Goal: Register for event/course

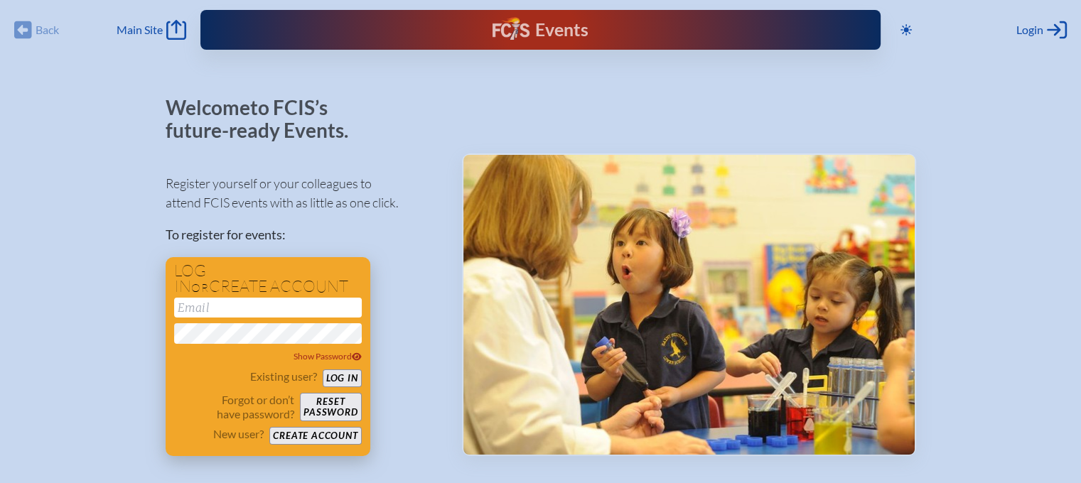
click at [327, 430] on button "Create account" at bounding box center [315, 436] width 92 height 18
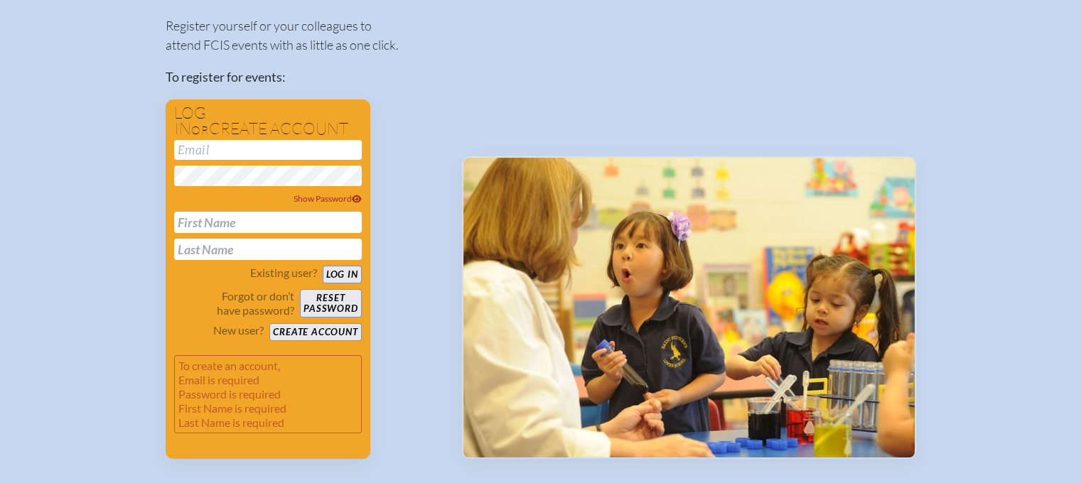
scroll to position [169, 0]
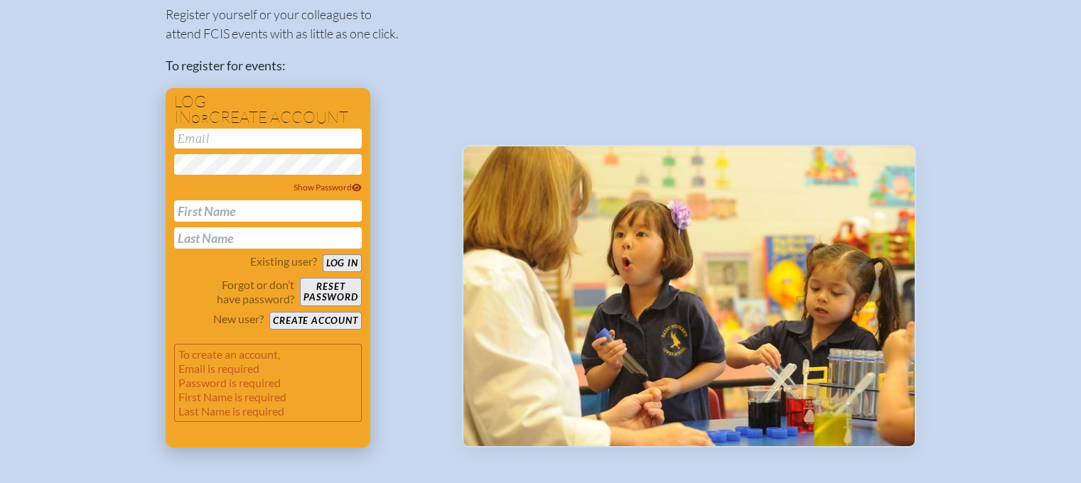
click at [290, 129] on input "email" at bounding box center [268, 139] width 188 height 20
type input "[EMAIL_ADDRESS][DOMAIN_NAME]"
type input "[PERSON_NAME]"
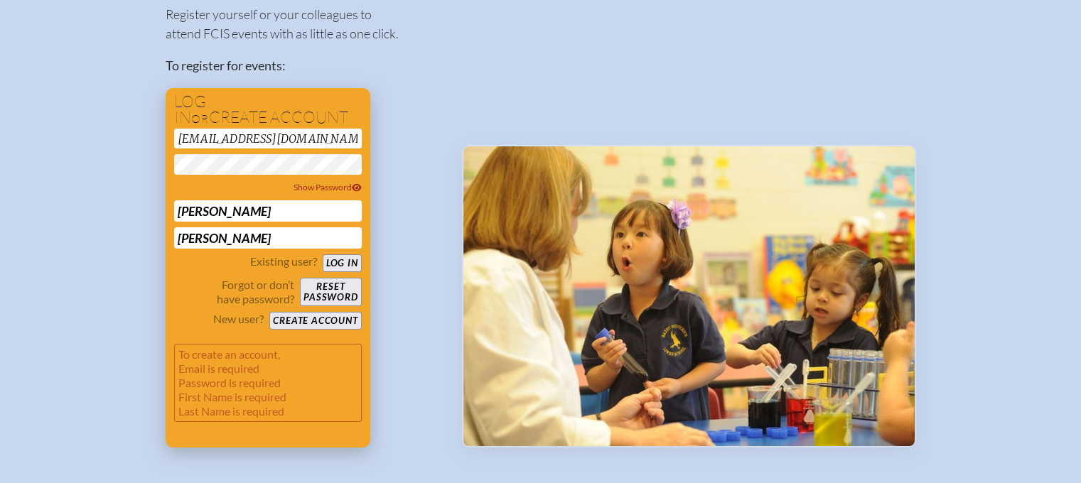
click at [343, 315] on button "Create account" at bounding box center [315, 321] width 92 height 18
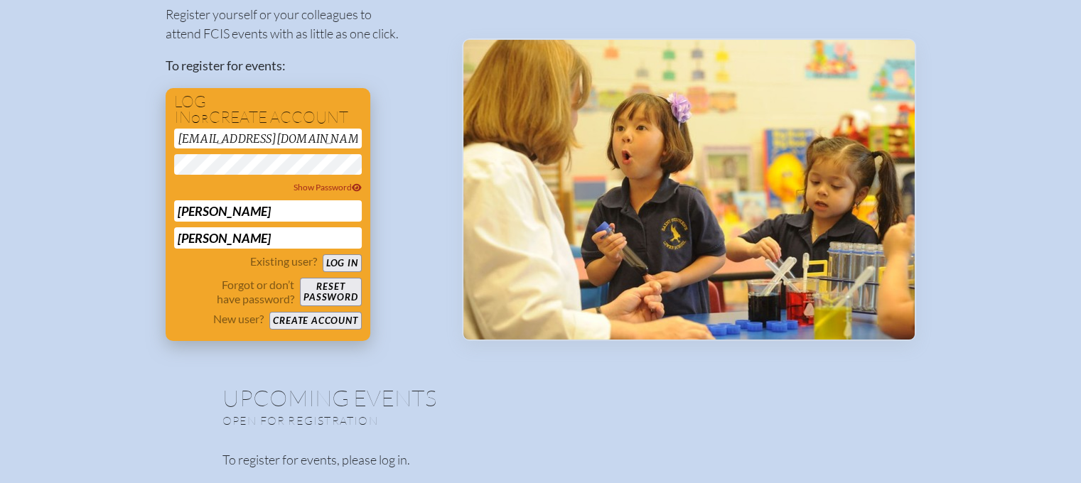
scroll to position [63, 0]
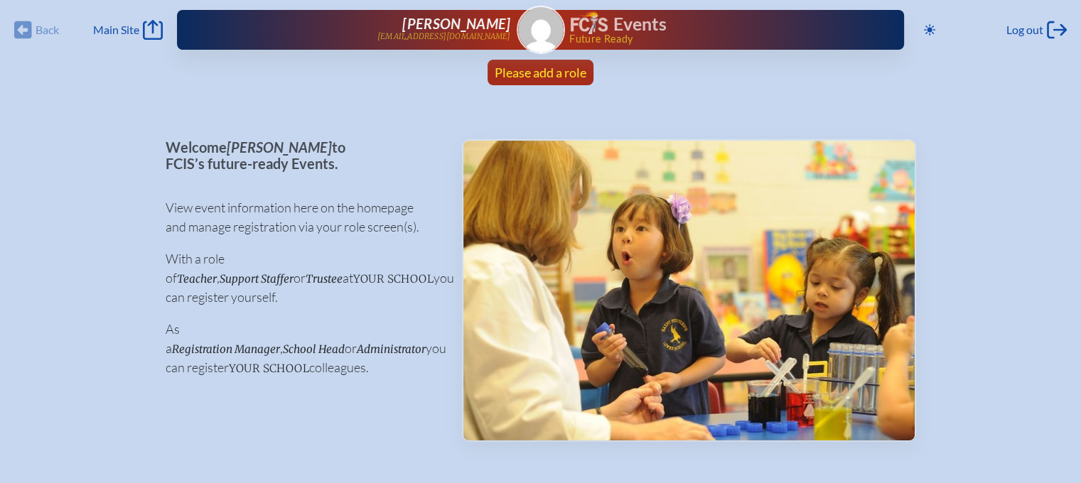
click at [559, 65] on span "Please add a role" at bounding box center [541, 73] width 92 height 16
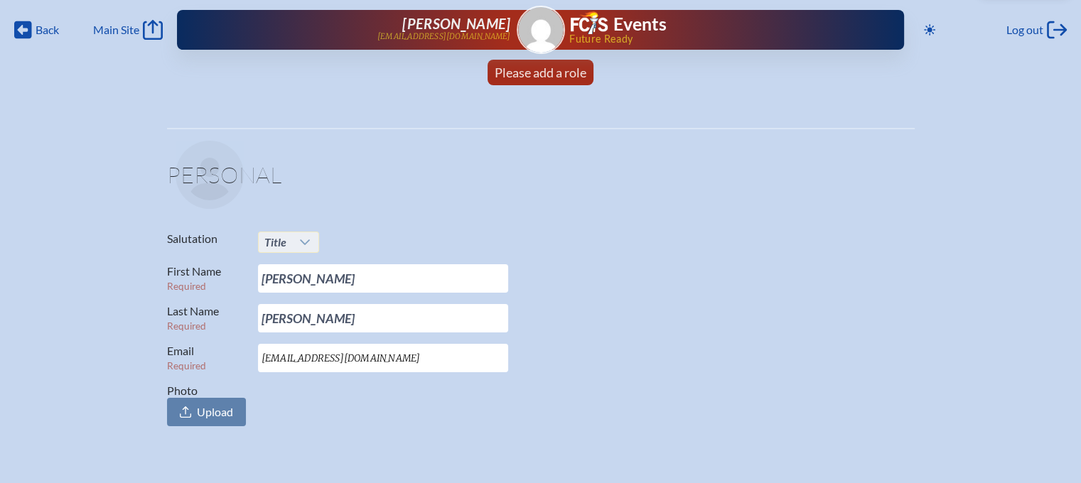
click at [305, 238] on icon at bounding box center [304, 242] width 11 height 11
click at [279, 281] on span "Mrs." at bounding box center [273, 288] width 21 height 14
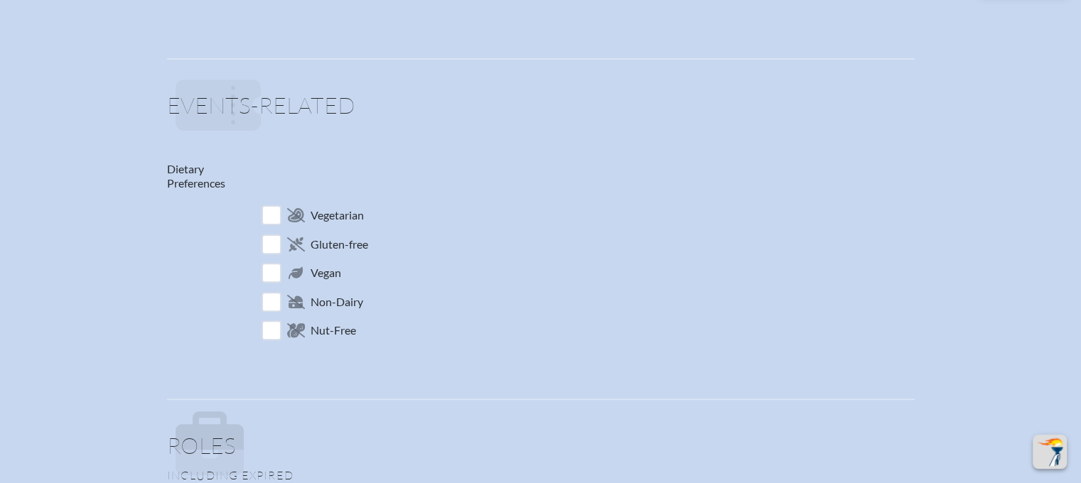
scroll to position [436, 0]
click at [273, 210] on input "checkbox" at bounding box center [271, 212] width 25 height 25
checkbox input "true"
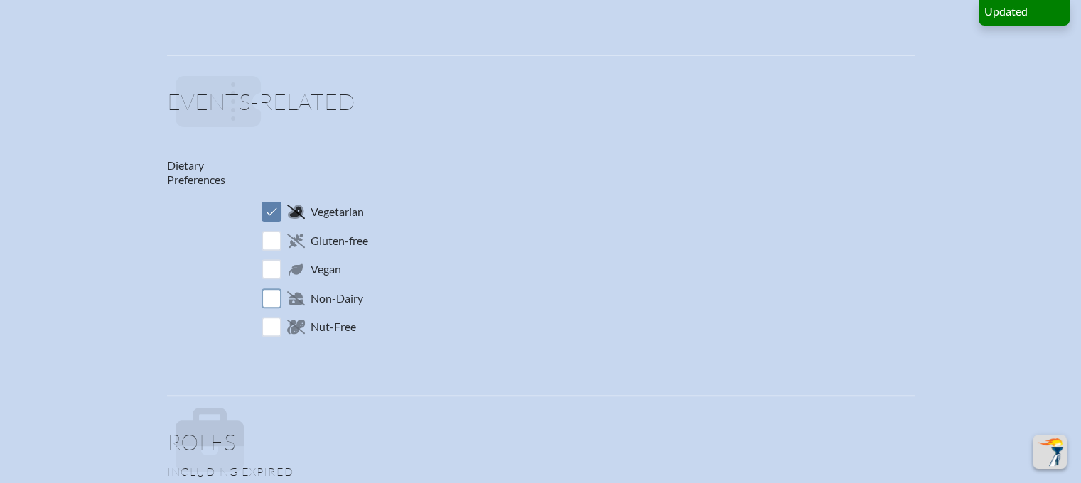
click at [270, 293] on input "checkbox" at bounding box center [271, 298] width 25 height 25
checkbox input "true"
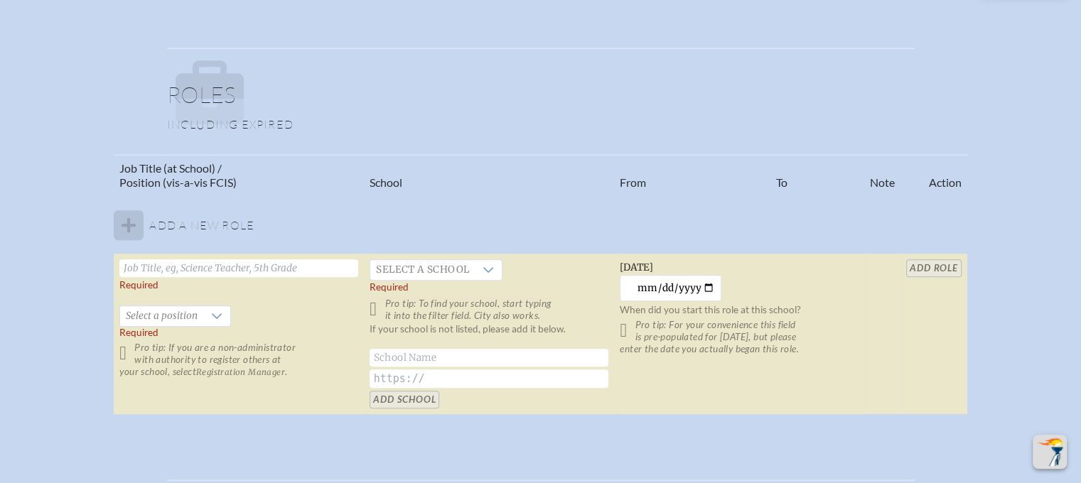
scroll to position [806, 0]
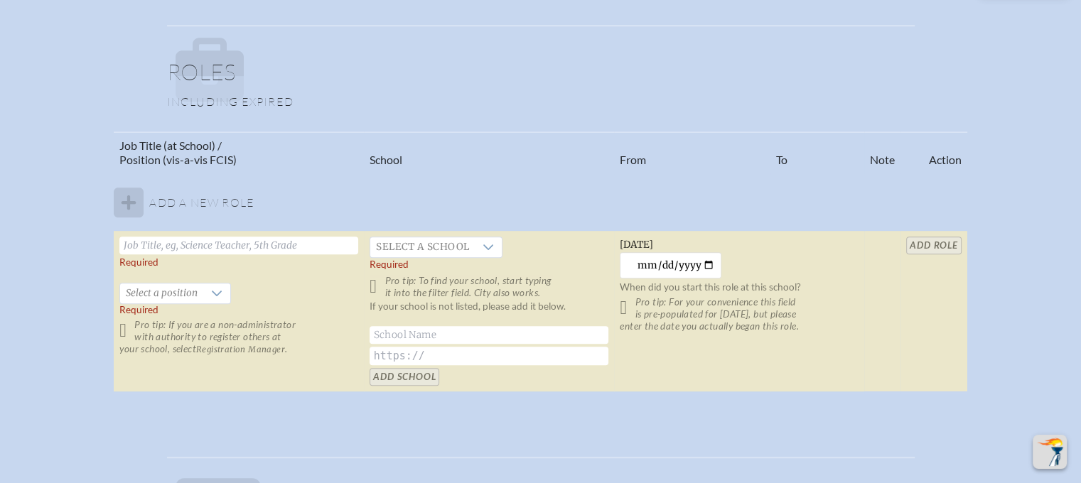
click at [186, 243] on input "text" at bounding box center [238, 246] width 239 height 18
type input "Principal"
click at [211, 292] on icon at bounding box center [216, 293] width 11 height 11
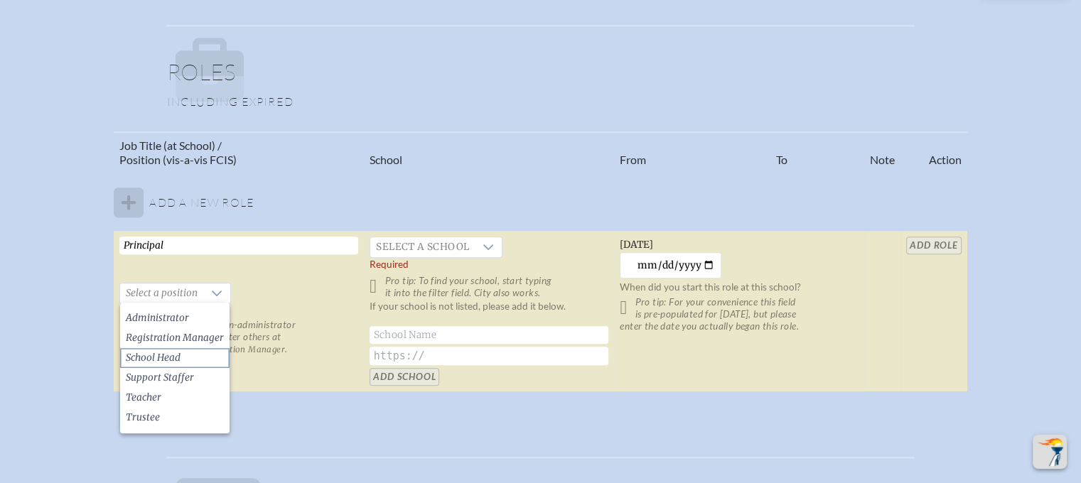
click at [206, 358] on li "School Head" at bounding box center [174, 358] width 109 height 20
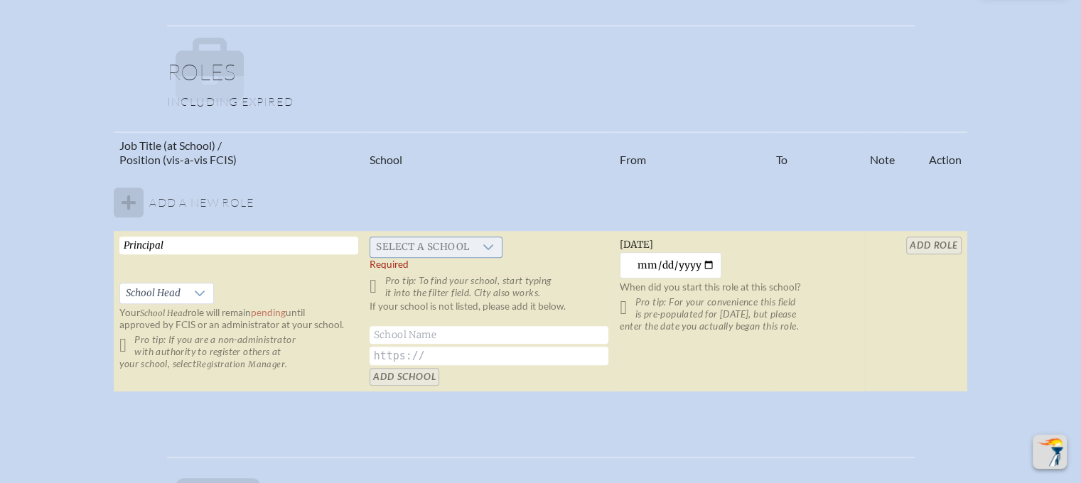
click at [488, 247] on icon at bounding box center [488, 248] width 10 height 6
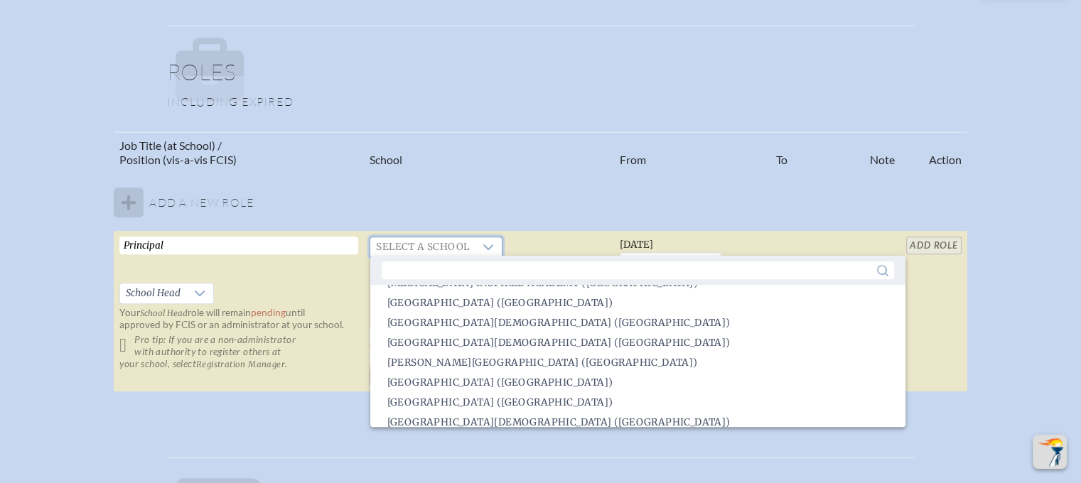
scroll to position [304, 0]
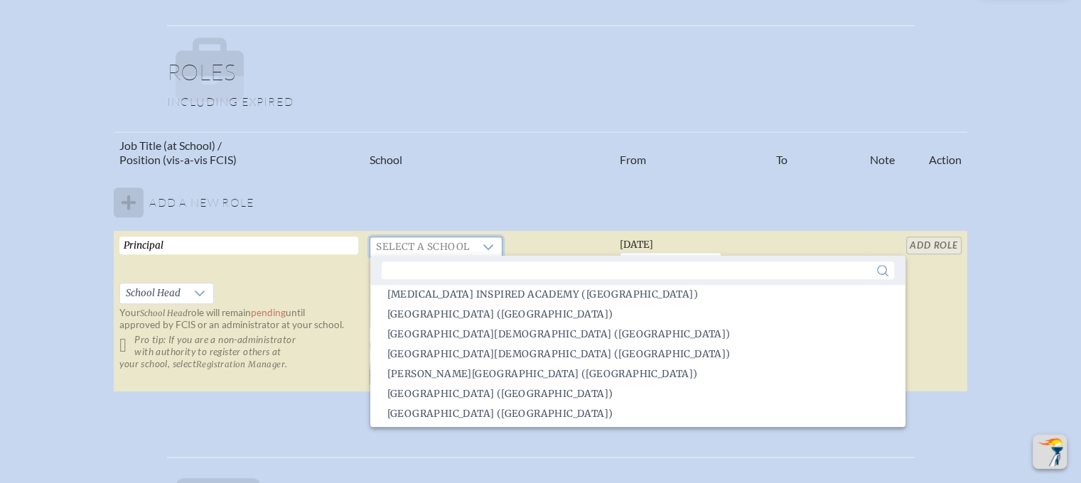
click at [736, 199] on table "Job Title (at School) / Position (vis-a-vis FCIS) School From To Note Action Ad…" at bounding box center [540, 263] width 853 height 262
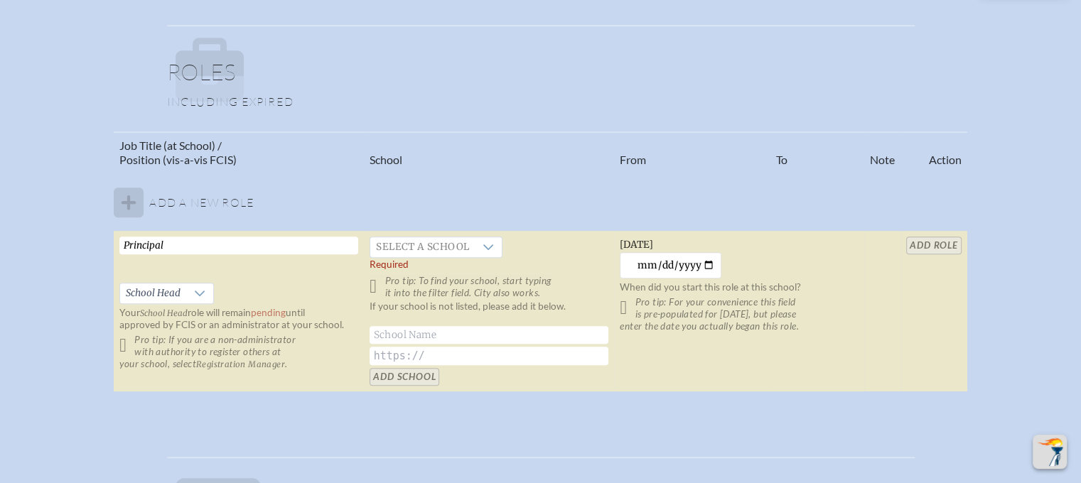
click at [563, 336] on input "text" at bounding box center [489, 335] width 239 height 18
type input "[GEOGRAPHIC_DATA]"
click at [579, 349] on input "text" at bounding box center [489, 356] width 239 height 18
paste input "https://www.bayaanacademy.org/"
type input "https://www.bayaanacademy.org/"
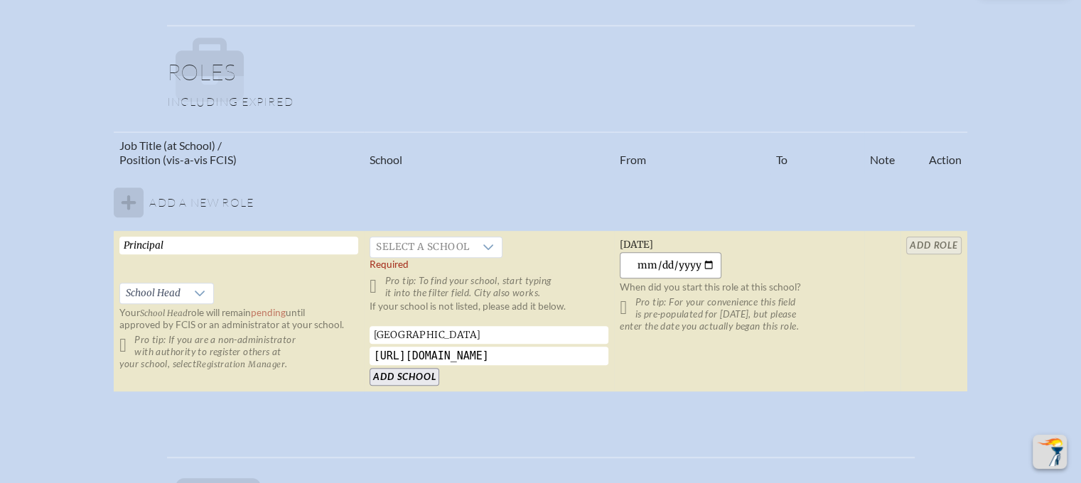
click at [679, 256] on input "2025-09-23" at bounding box center [671, 265] width 102 height 26
click at [674, 260] on input "2025-09-23" at bounding box center [671, 265] width 102 height 26
click at [669, 264] on input "2025-09-23" at bounding box center [671, 265] width 102 height 26
click at [705, 261] on input "2025-09-23" at bounding box center [671, 265] width 102 height 26
click at [667, 258] on input "2025-08-23" at bounding box center [671, 265] width 102 height 26
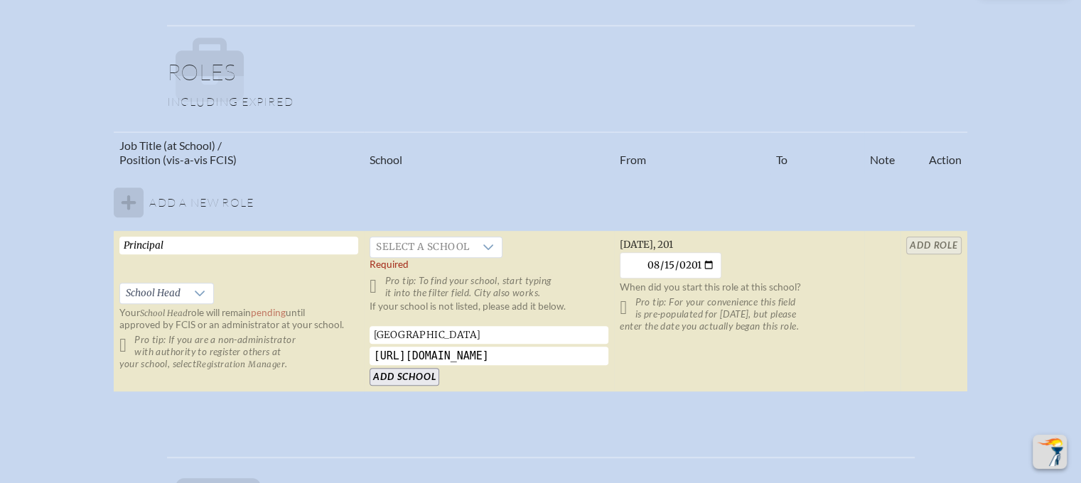
type input "2015-08-15"
click at [745, 269] on td "Saturday, August 15th, 2015 2015-08-15 When did you start this role at this sch…" at bounding box center [739, 311] width 250 height 161
click at [377, 284] on p "Pro tip: To find your school, start typing it into the filter field. City also …" at bounding box center [489, 287] width 239 height 24
click at [508, 334] on input "[GEOGRAPHIC_DATA]" at bounding box center [489, 335] width 239 height 18
click at [490, 247] on icon at bounding box center [488, 247] width 11 height 11
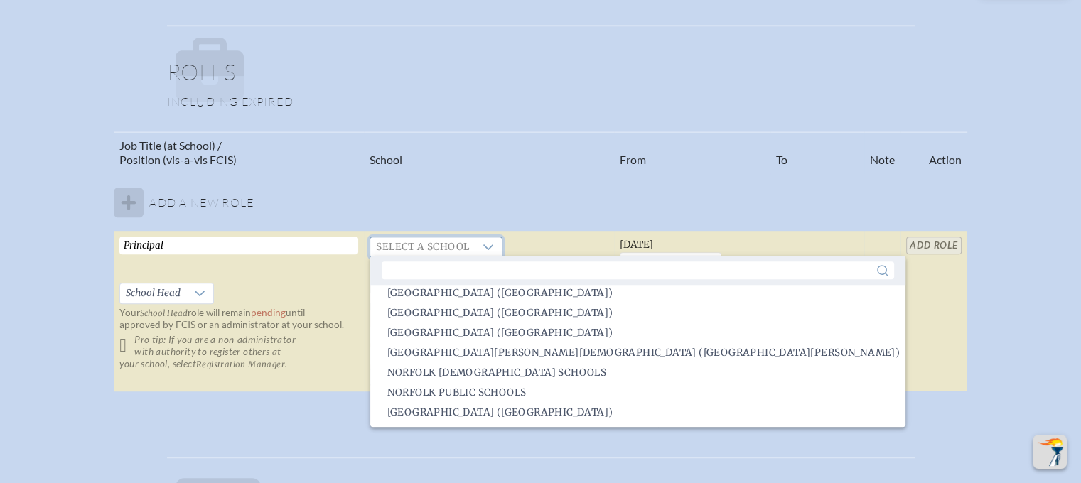
scroll to position [1769, 0]
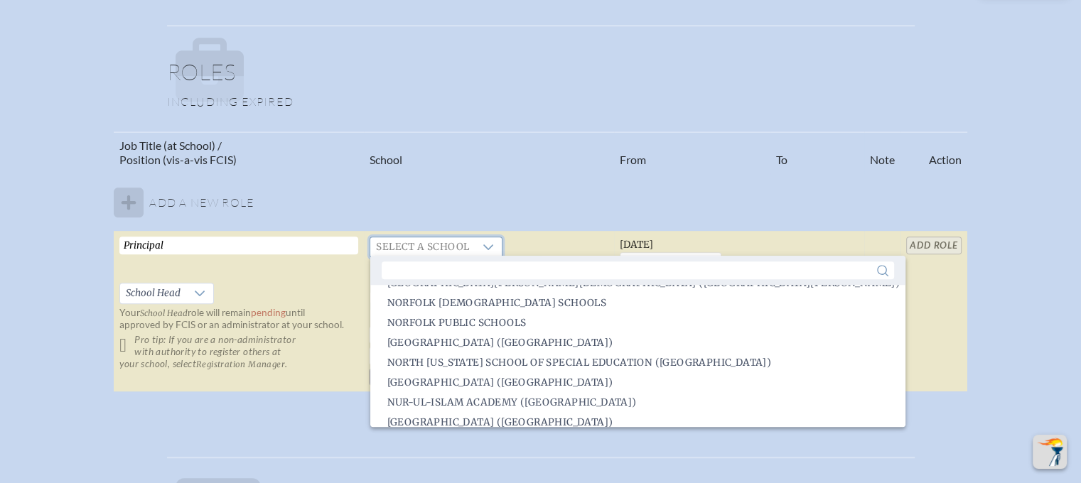
click at [881, 320] on td at bounding box center [882, 311] width 36 height 161
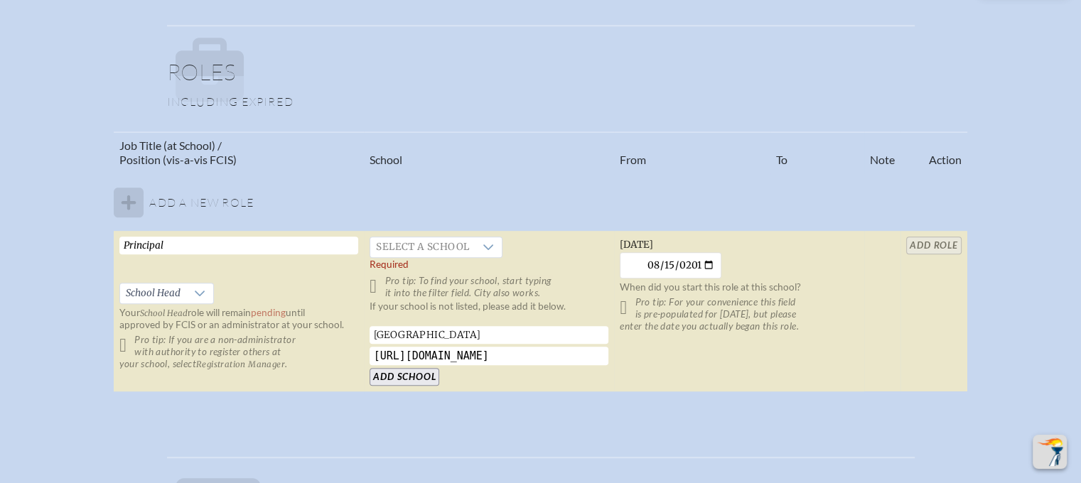
click at [945, 244] on table "Job Title (at School) / Position (vis-a-vis FCIS) School From To Note Action Ad…" at bounding box center [540, 263] width 853 height 262
click at [937, 240] on table "Job Title (at School) / Position (vis-a-vis FCIS) School From To Note Action Ad…" at bounding box center [540, 263] width 853 height 262
click at [548, 335] on input "[GEOGRAPHIC_DATA]" at bounding box center [489, 335] width 239 height 18
click at [415, 372] on input "Add School" at bounding box center [405, 377] width 70 height 18
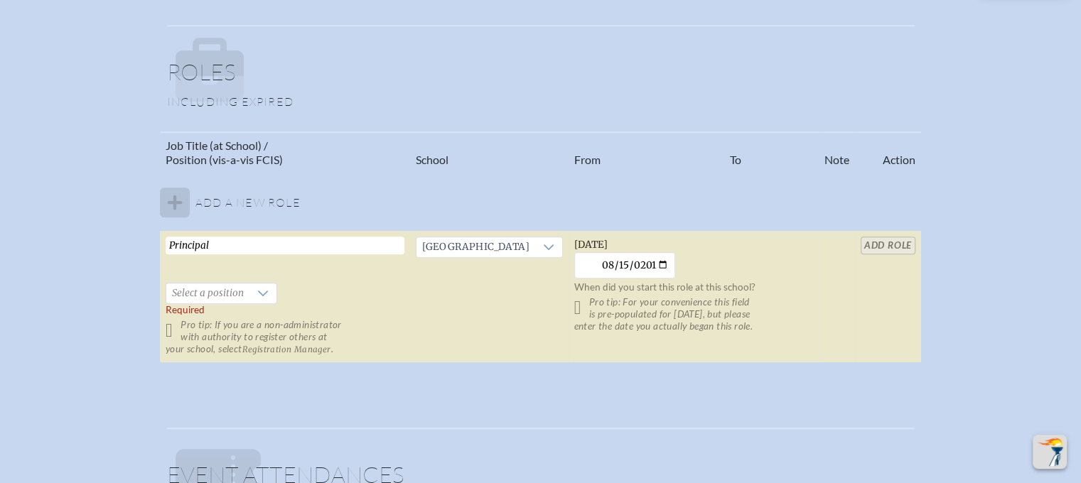
click at [894, 242] on table "Job Title (at School) / Position (vis-a-vis FCIS) School From To Note Action Ad…" at bounding box center [540, 248] width 761 height 232
click at [267, 288] on icon at bounding box center [262, 293] width 11 height 11
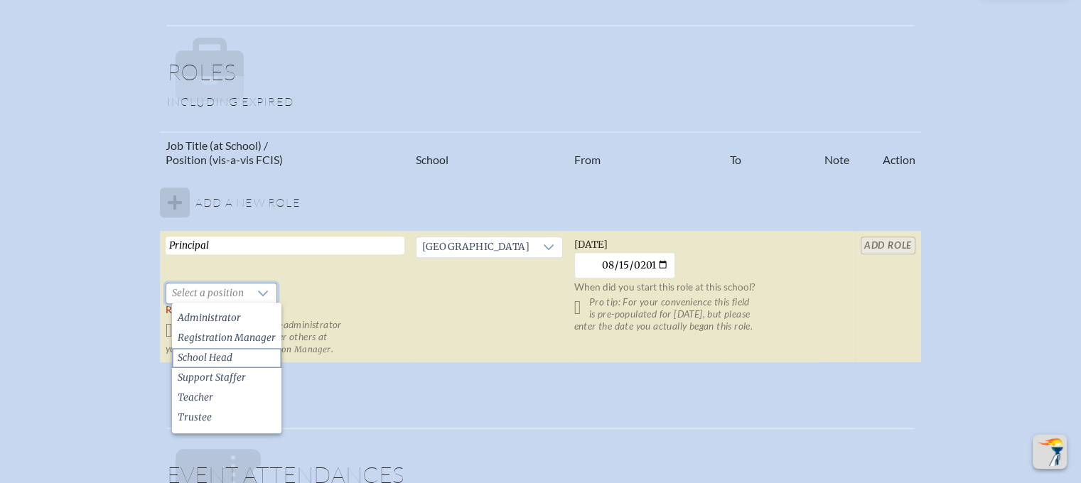
click at [235, 362] on li "School Head" at bounding box center [226, 358] width 109 height 20
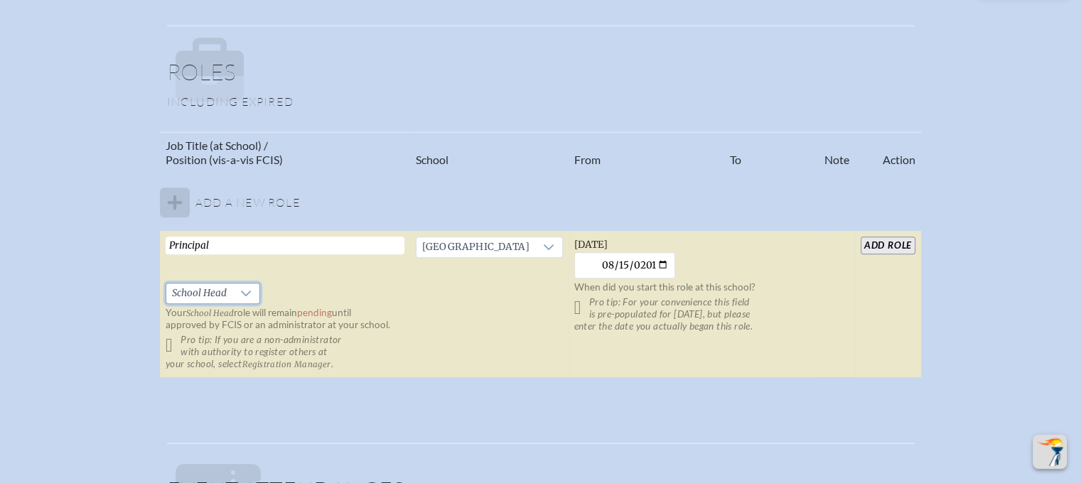
click at [895, 244] on input "add Role" at bounding box center [888, 246] width 55 height 18
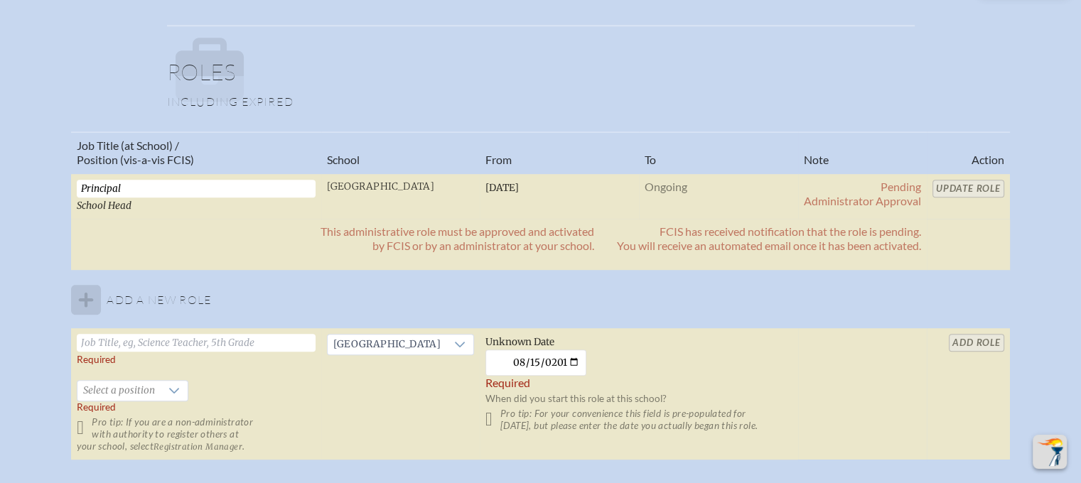
click at [985, 183] on table "Job Title (at School) / Position (vis-a-vis FCIS) School From To Note Action Pr…" at bounding box center [540, 297] width 938 height 330
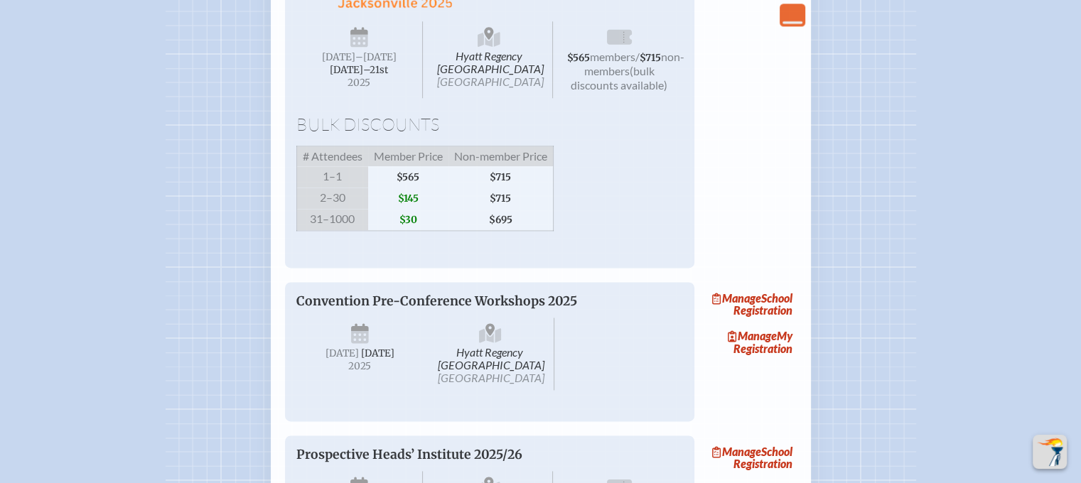
scroll to position [1894, 0]
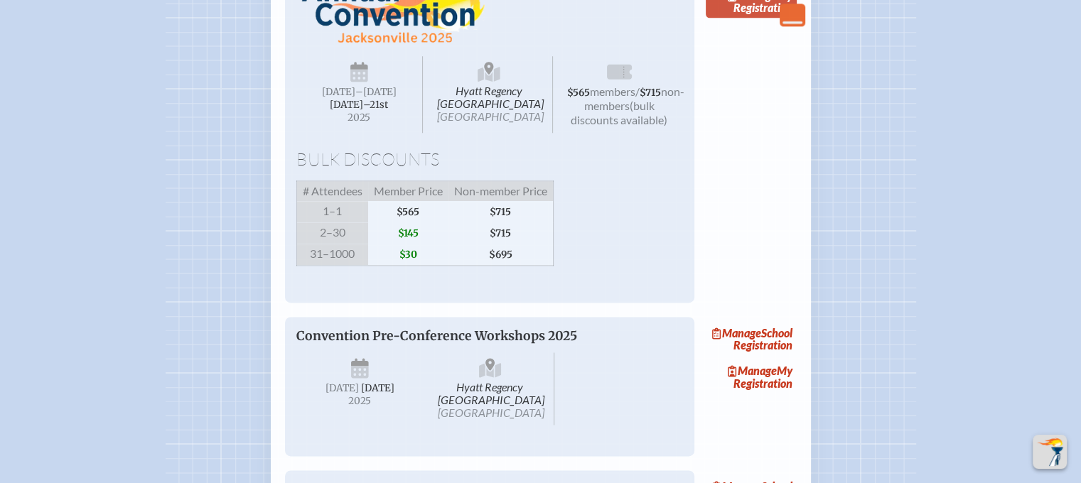
click at [779, 18] on link "Manage My Registration" at bounding box center [751, 1] width 91 height 33
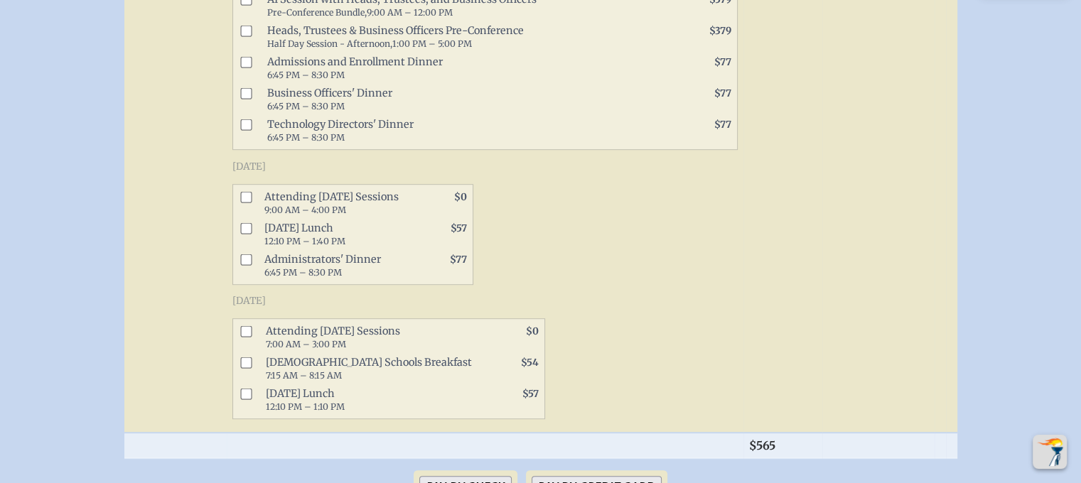
scroll to position [815, 0]
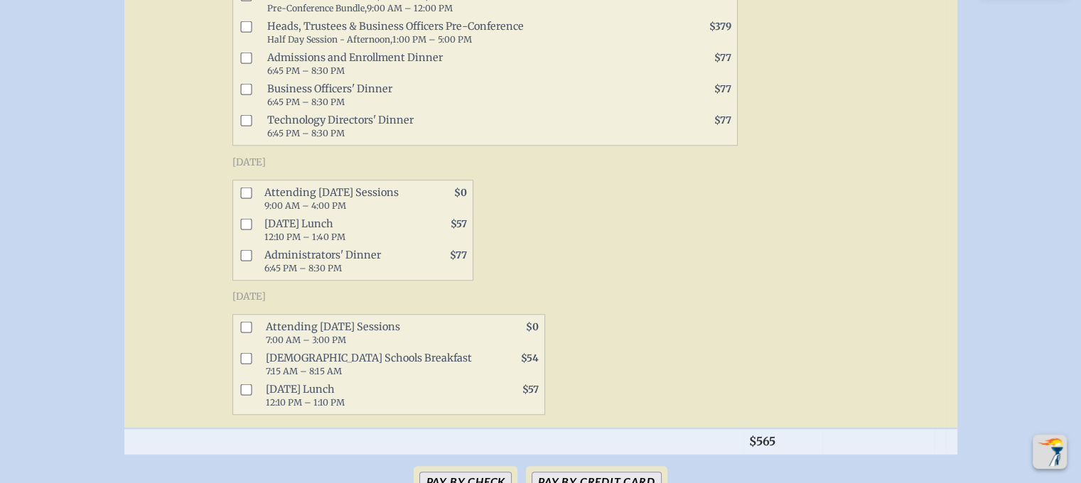
click at [245, 198] on input "checkbox" at bounding box center [245, 192] width 11 height 11
checkbox input "true"
click at [246, 333] on input "checkbox" at bounding box center [245, 326] width 11 height 11
checkbox input "true"
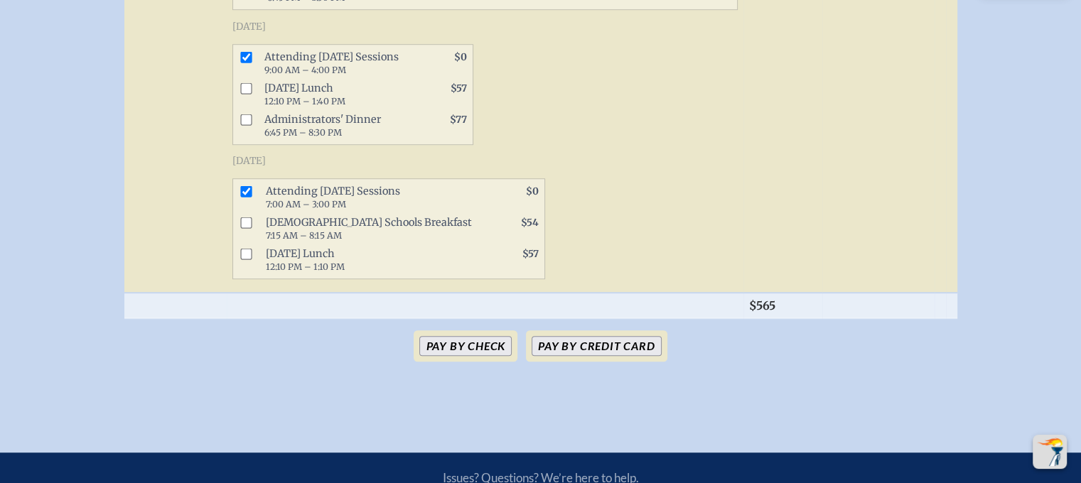
scroll to position [967, 0]
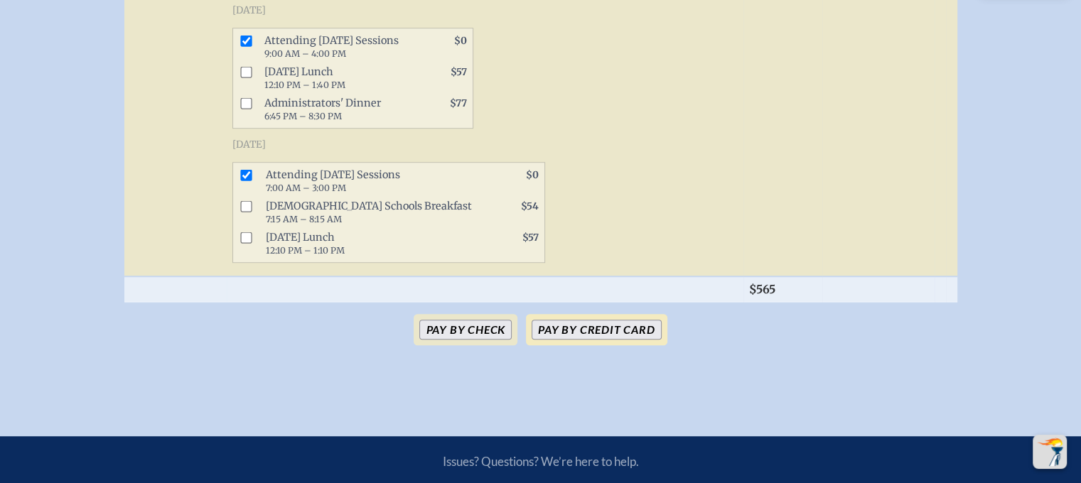
click at [633, 340] on button "Pay by Credit Card" at bounding box center [596, 330] width 129 height 20
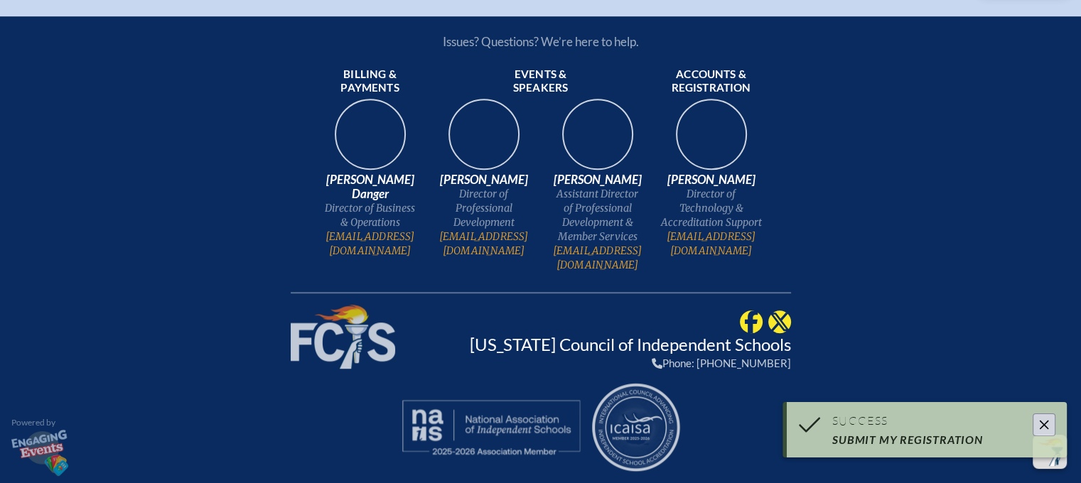
scroll to position [935, 0]
